Goal: Check status: Check status

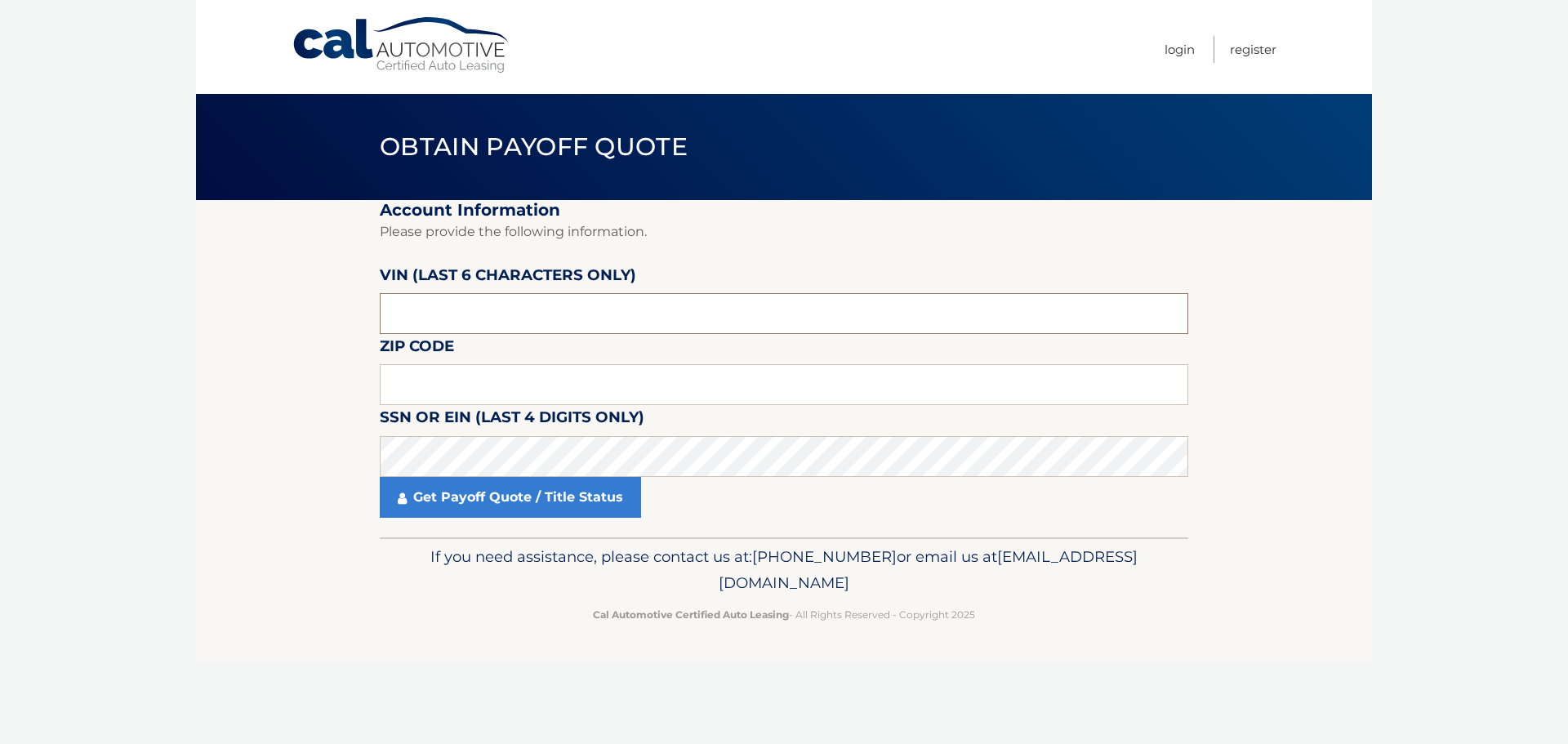
click at [467, 305] on input "text" at bounding box center [784, 314] width 809 height 41
type input "389286"
click at [497, 381] on input "text" at bounding box center [784, 385] width 809 height 41
type input "33330"
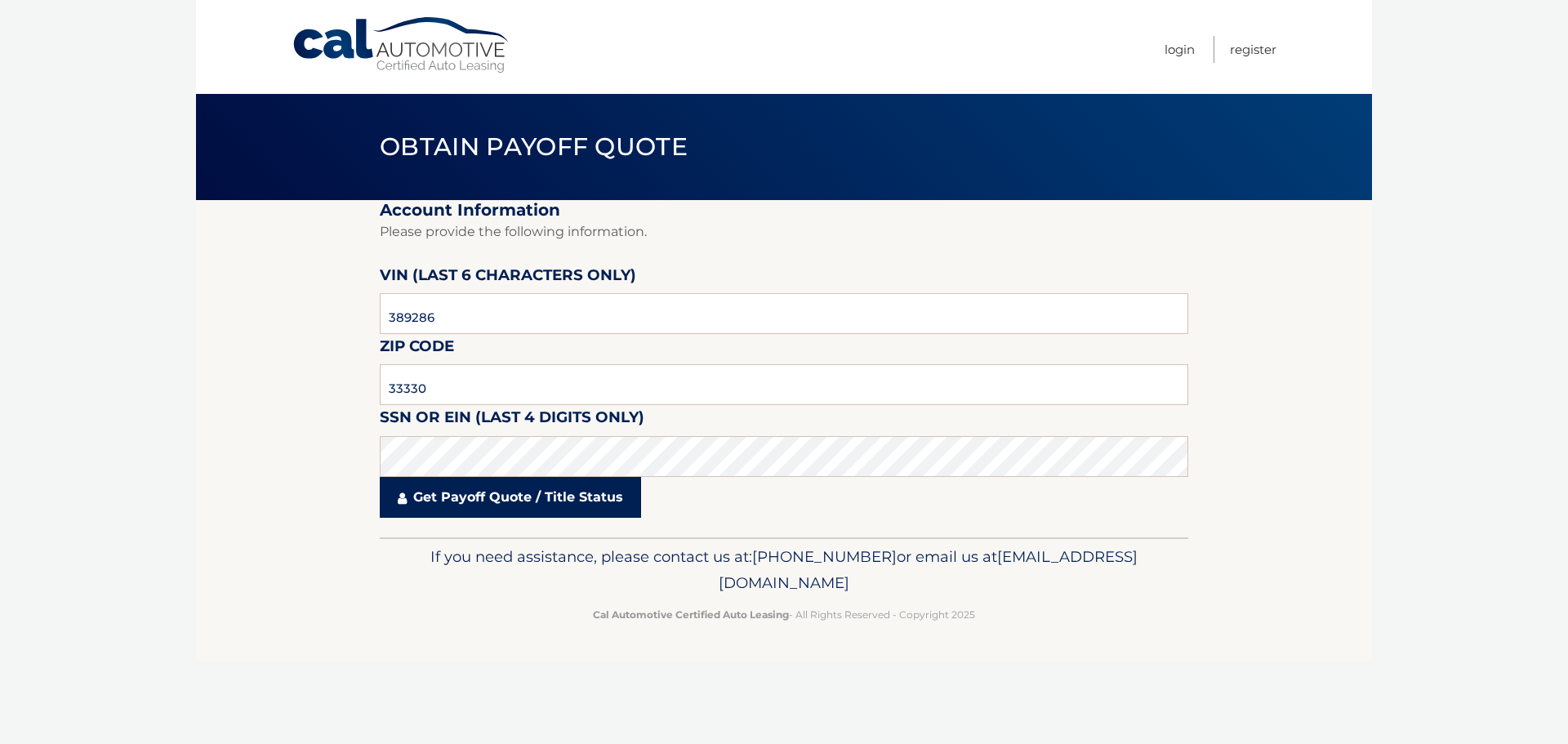
click at [499, 488] on link "Get Payoff Quote / Title Status" at bounding box center [510, 497] width 261 height 41
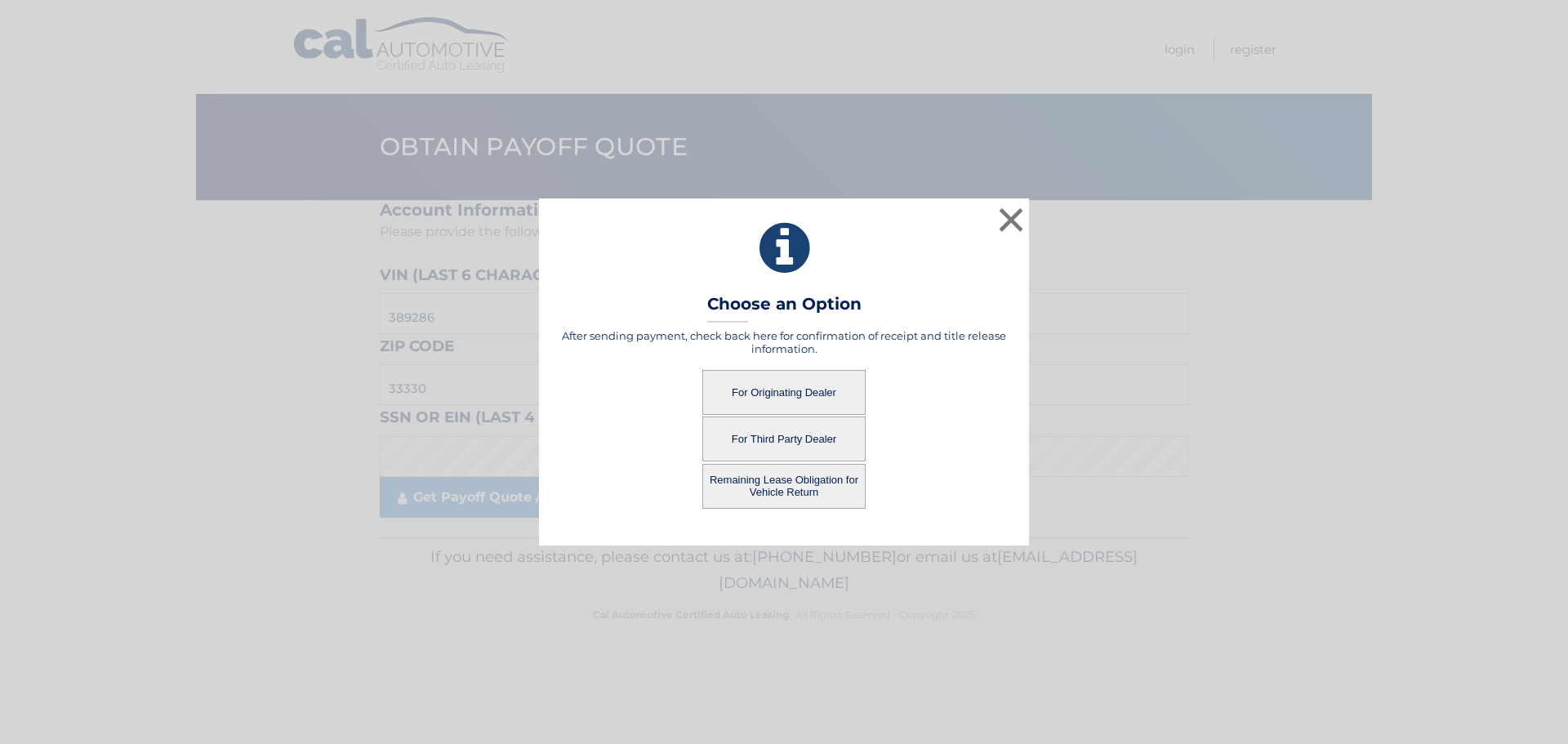
click at [814, 390] on button "For Originating Dealer" at bounding box center [784, 392] width 164 height 45
click at [774, 388] on button "For Originating Dealer" at bounding box center [784, 392] width 164 height 45
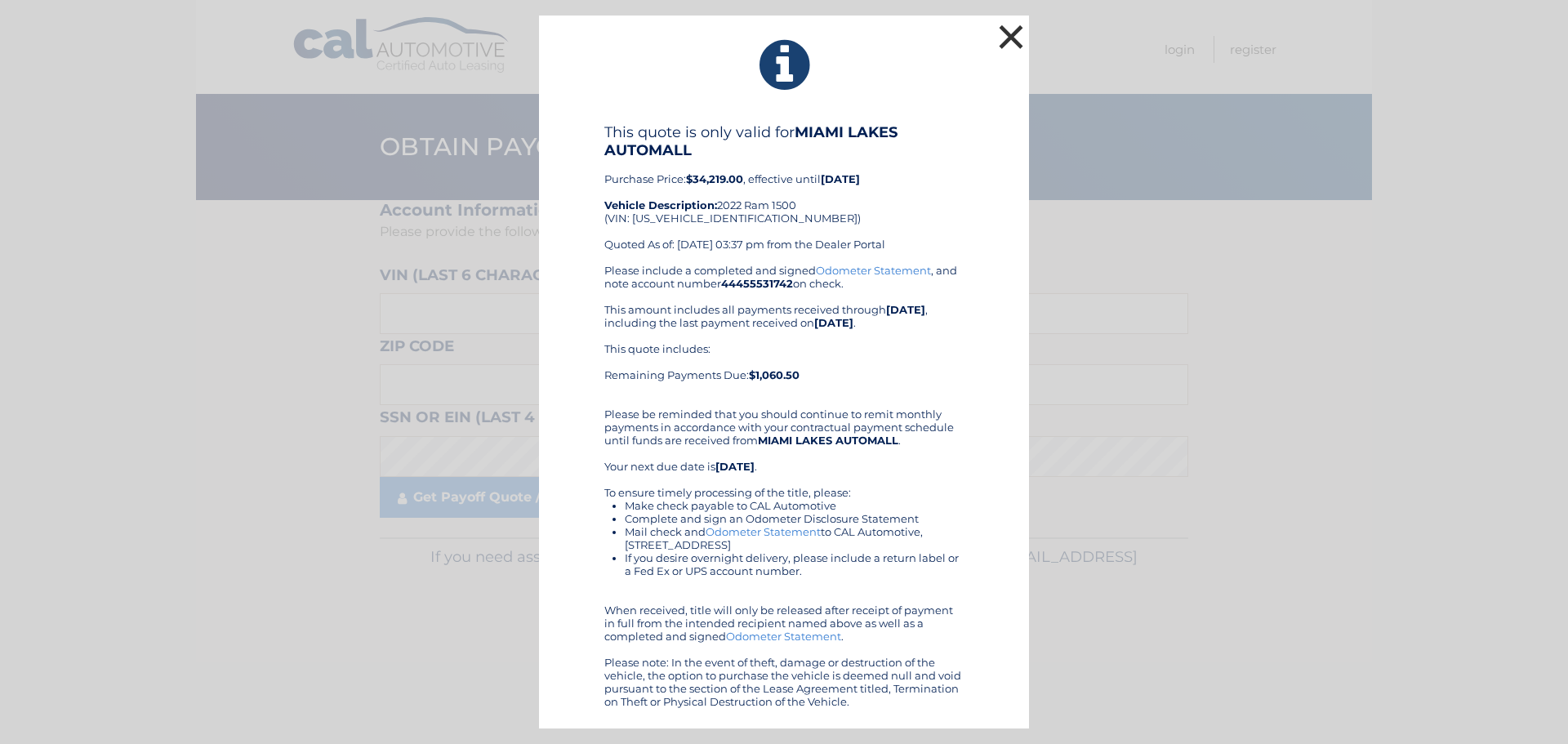
click at [1008, 38] on button "×" at bounding box center [1012, 37] width 33 height 33
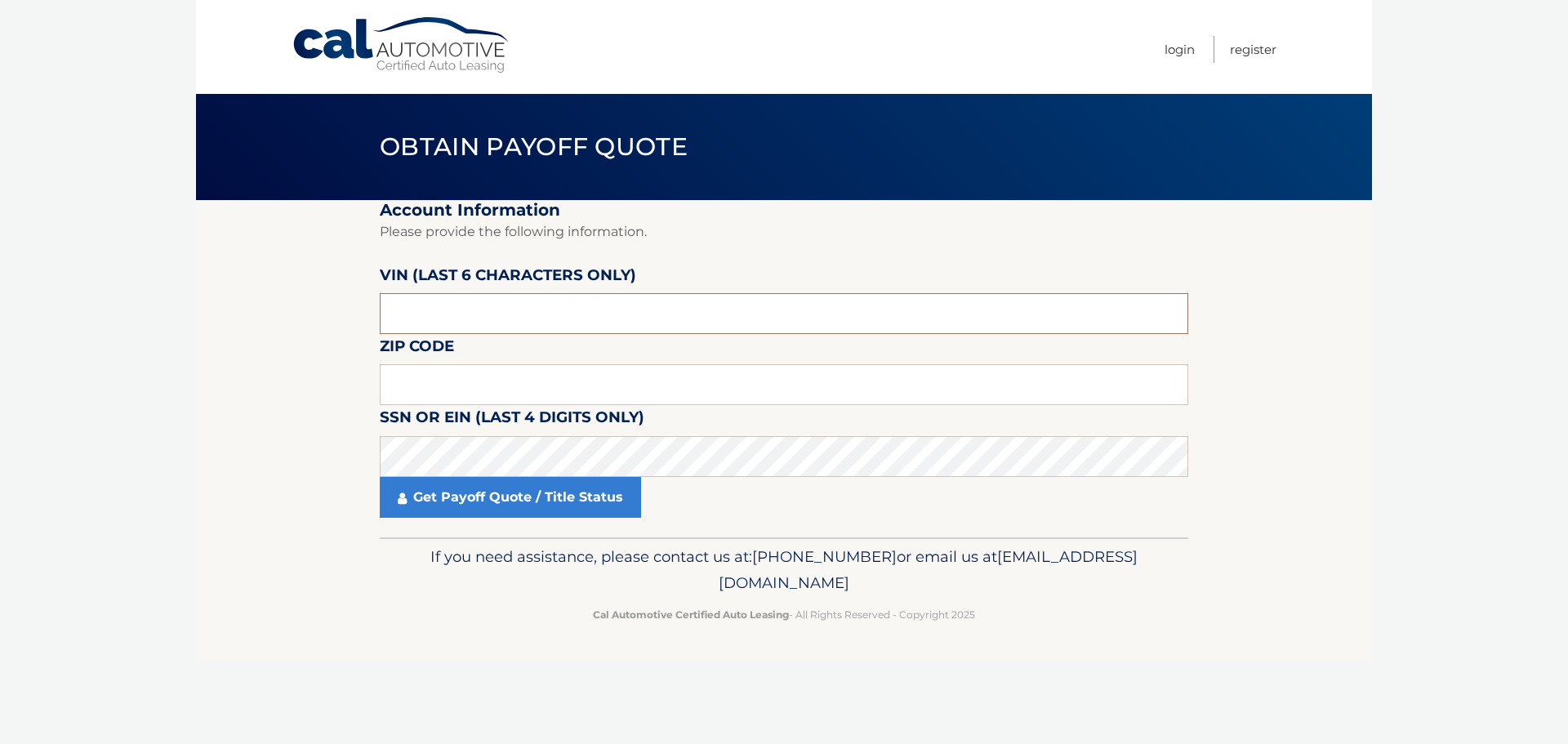
click at [494, 307] on input "text" at bounding box center [784, 314] width 809 height 41
type input "389286"
click at [401, 381] on input "text" at bounding box center [784, 385] width 809 height 41
type input "33330"
click at [409, 431] on label "SSN or EIN (last 4 digits only)" at bounding box center [512, 420] width 265 height 30
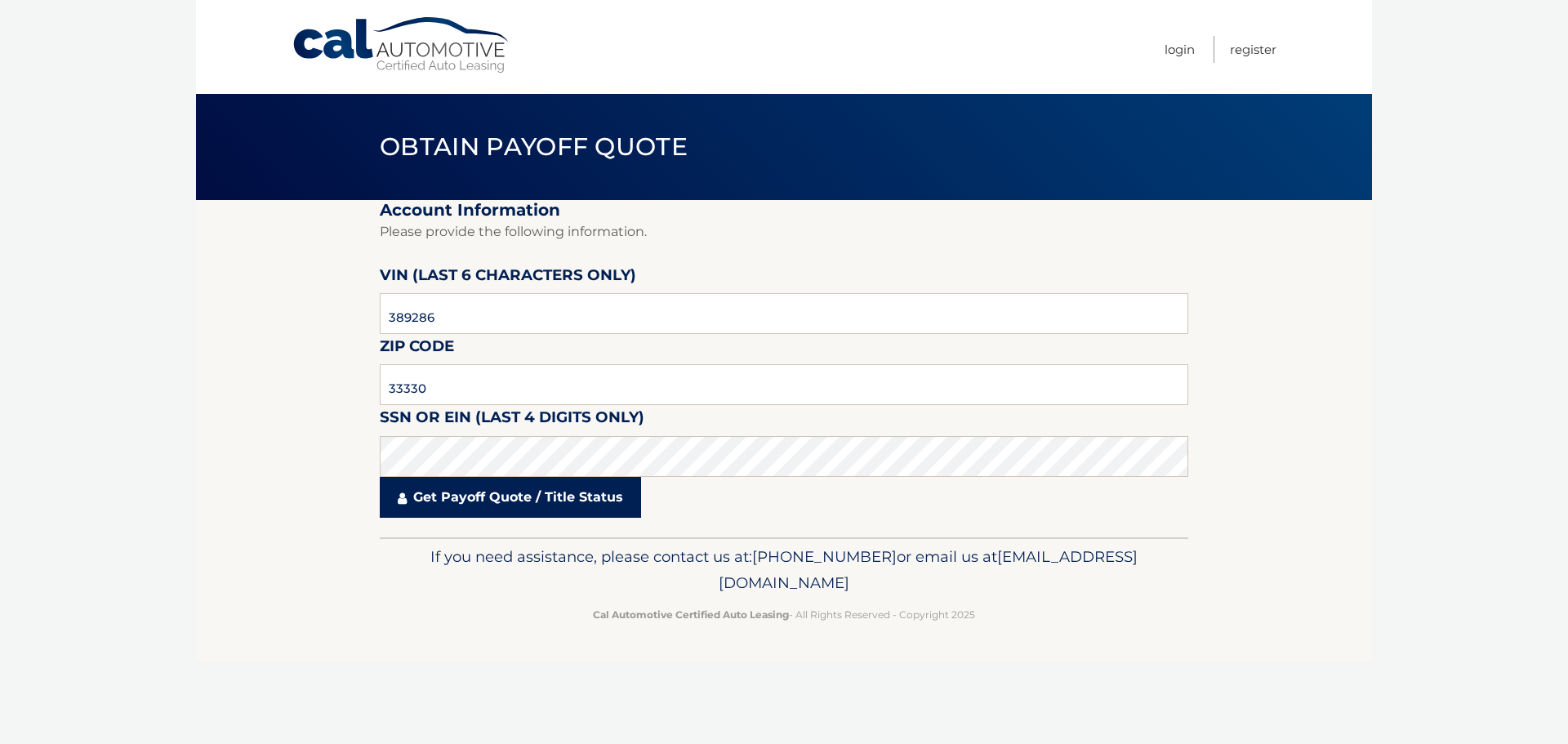
click at [540, 503] on link "Get Payoff Quote / Title Status" at bounding box center [510, 497] width 261 height 41
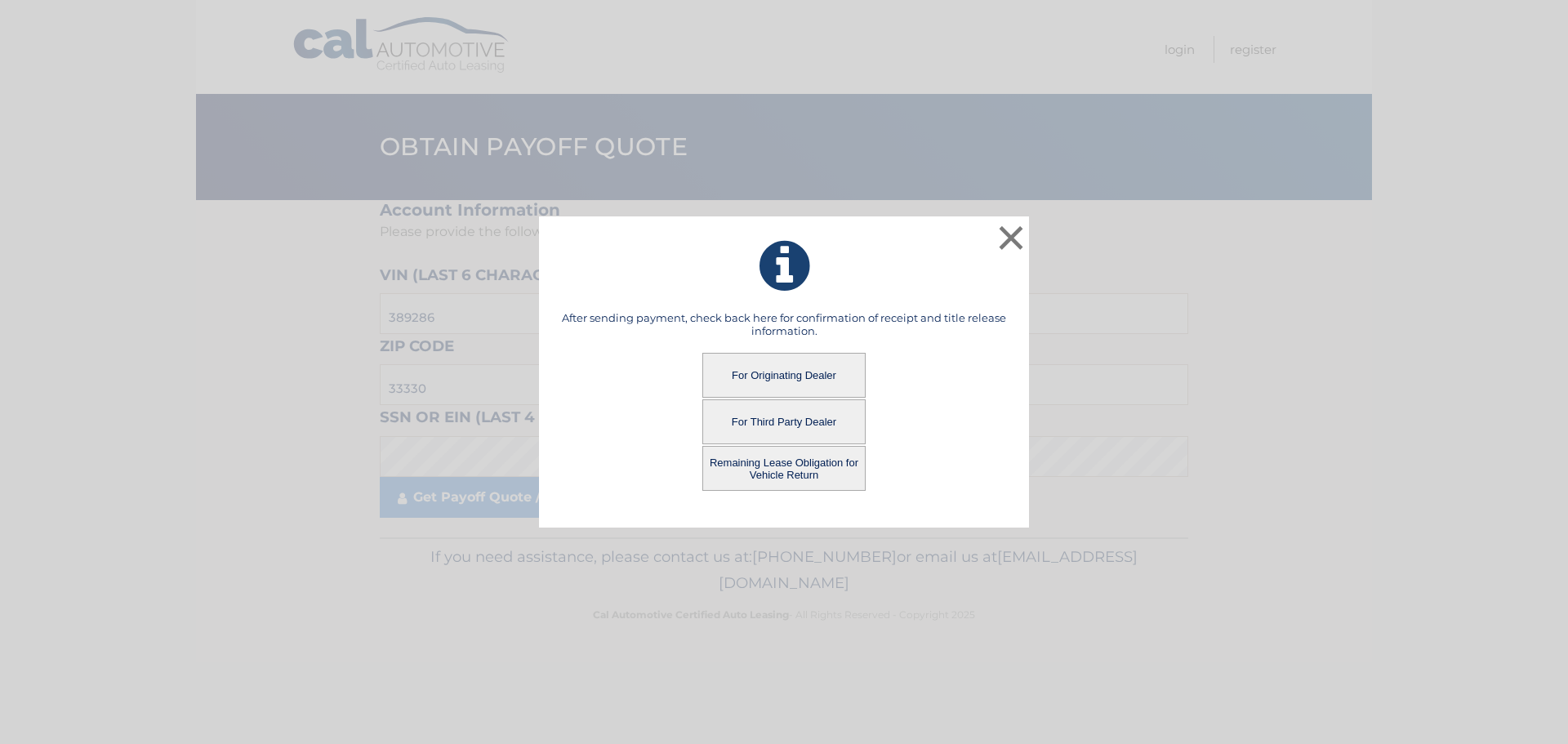
click at [814, 423] on button "For Third Party Dealer" at bounding box center [784, 422] width 164 height 45
click at [761, 423] on button "For Third Party Dealer" at bounding box center [784, 422] width 164 height 45
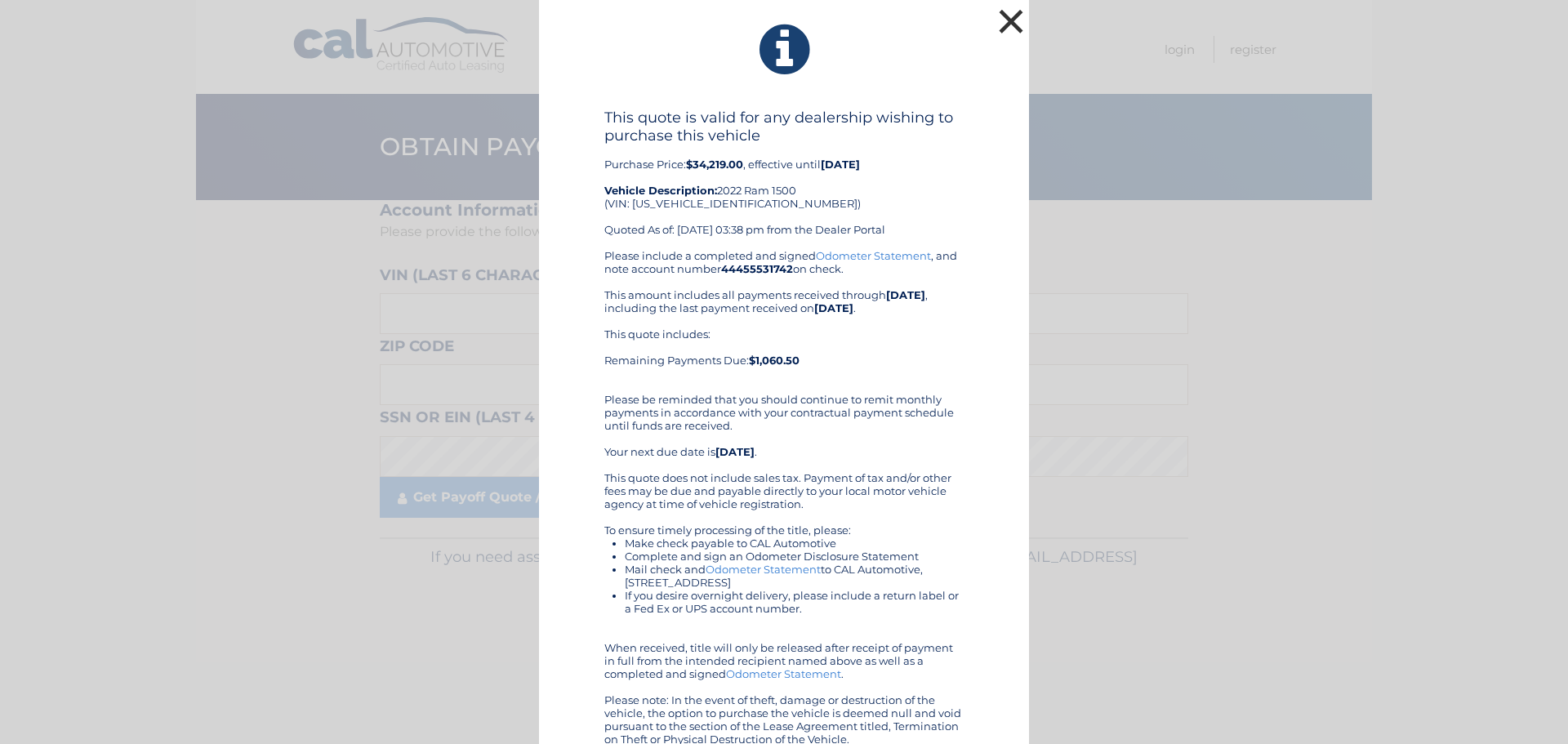
click at [995, 16] on button "×" at bounding box center [1012, 21] width 33 height 33
